Goal: Register for event/course

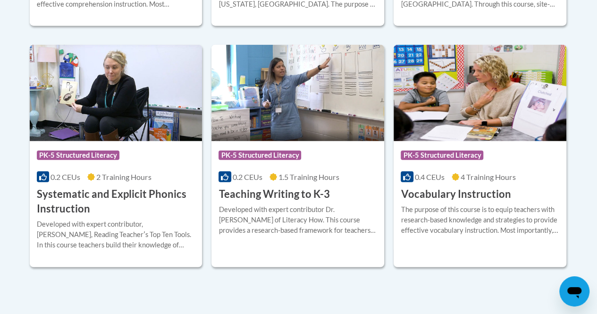
scroll to position [1108, 0]
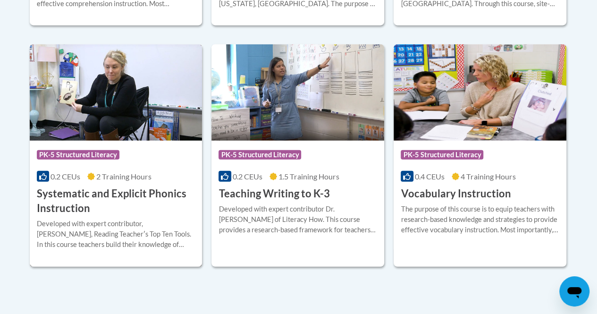
click at [159, 192] on h3 "Systematic and Explicit Phonics Instruction" at bounding box center [116, 200] width 158 height 29
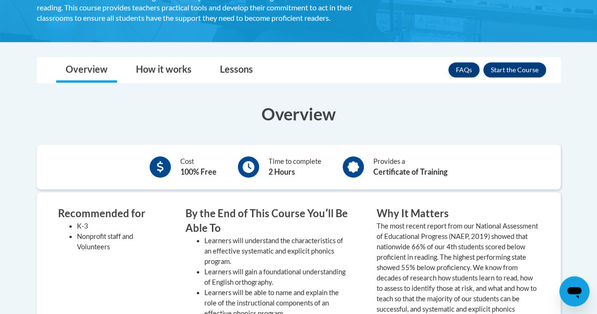
scroll to position [240, 0]
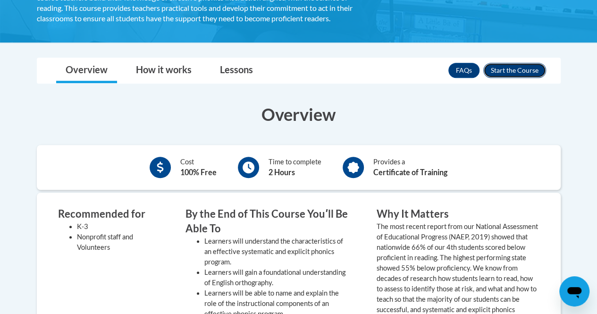
click at [508, 66] on button "Enroll" at bounding box center [514, 70] width 63 height 15
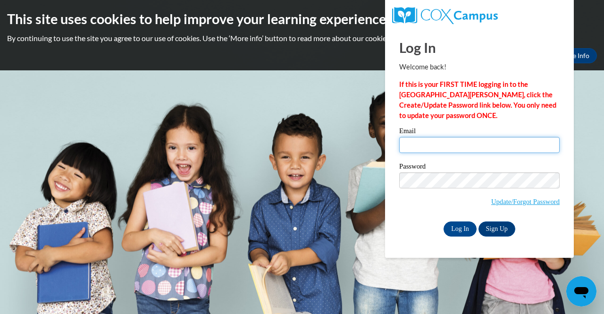
click at [459, 149] on input "Email" at bounding box center [479, 145] width 160 height 16
type input "johnsona9022@my.uwstout.edu"
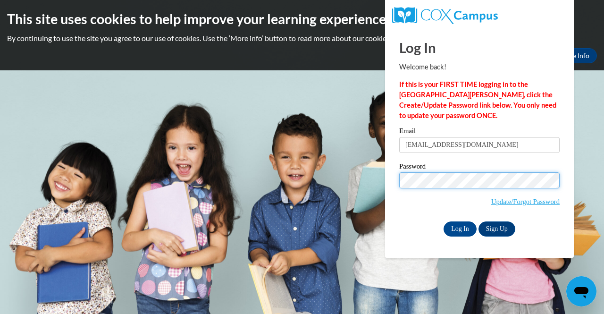
click at [443, 221] on input "Log In" at bounding box center [459, 228] width 33 height 15
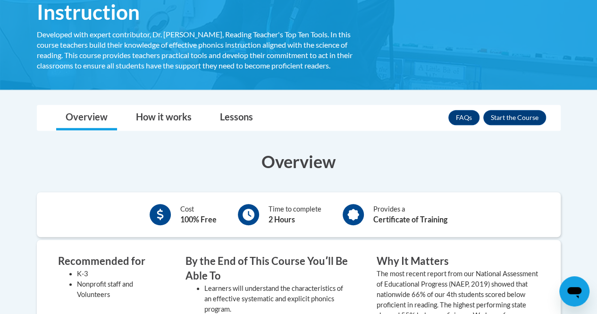
scroll to position [194, 0]
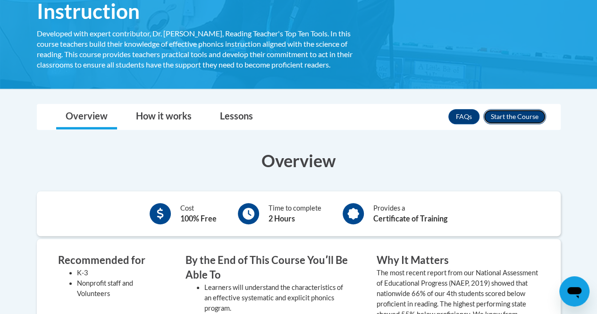
click at [502, 114] on button "Enroll" at bounding box center [514, 116] width 63 height 15
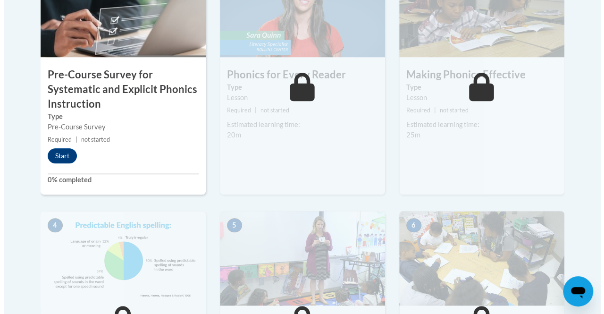
scroll to position [374, 0]
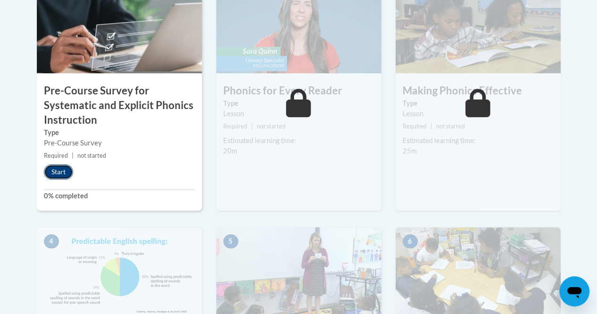
click at [61, 172] on button "Start" at bounding box center [58, 171] width 29 height 15
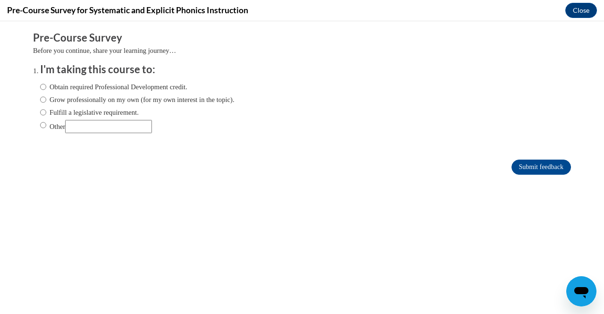
scroll to position [0, 0]
click at [84, 86] on label "Obtain required Professional Development credit." at bounding box center [113, 87] width 147 height 10
click at [46, 86] on input "Obtain required Professional Development credit." at bounding box center [43, 87] width 6 height 10
radio input "true"
click at [516, 172] on input "Submit feedback" at bounding box center [540, 166] width 59 height 15
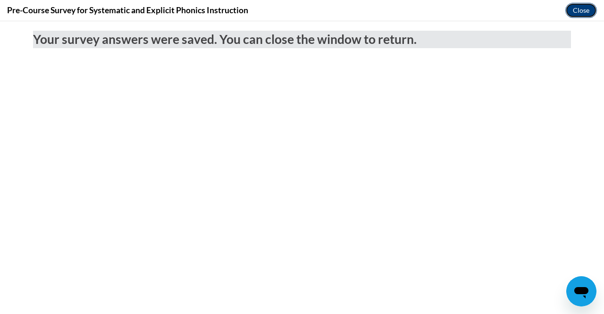
click at [580, 12] on button "Close" at bounding box center [581, 10] width 32 height 15
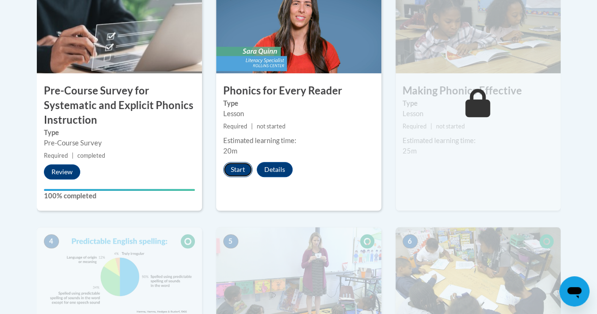
click at [237, 171] on button "Start" at bounding box center [237, 169] width 29 height 15
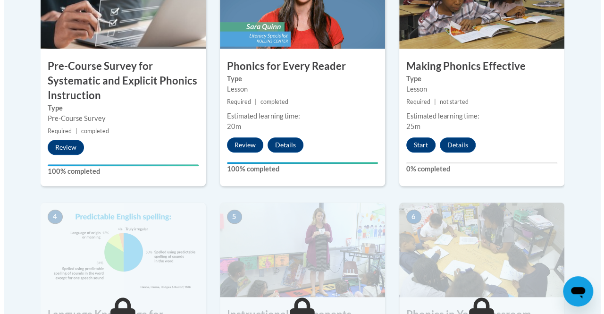
scroll to position [399, 0]
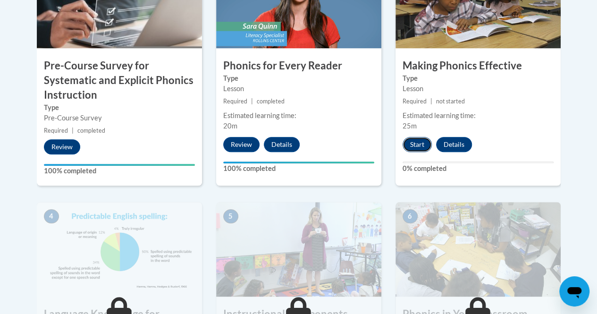
click at [413, 141] on button "Start" at bounding box center [416, 144] width 29 height 15
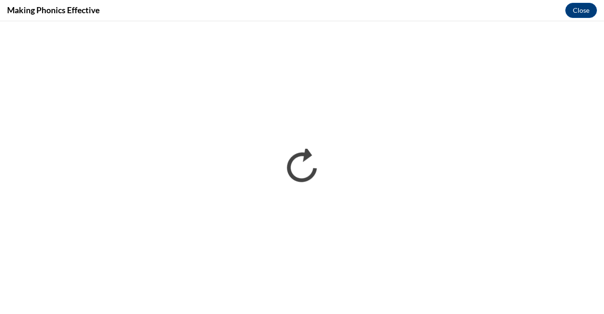
scroll to position [0, 0]
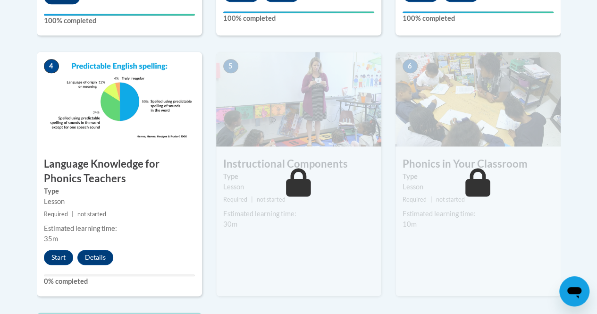
scroll to position [535, 0]
